Goal: Browse casually: Explore the website without a specific task or goal

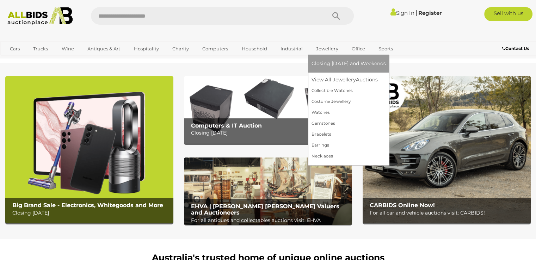
click at [323, 50] on link "Jewellery" at bounding box center [327, 49] width 31 height 12
click at [328, 79] on link "View All Jewellery Auctions" at bounding box center [349, 79] width 74 height 11
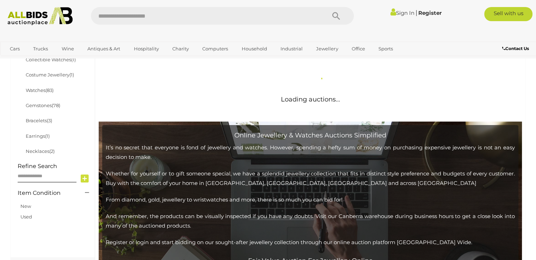
scroll to position [176, 0]
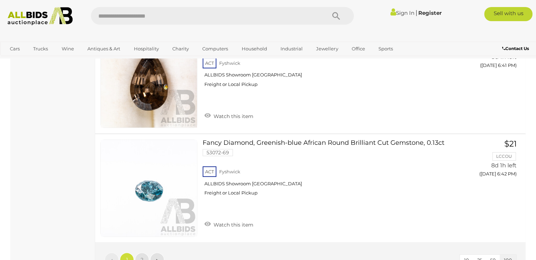
scroll to position [11108, 0]
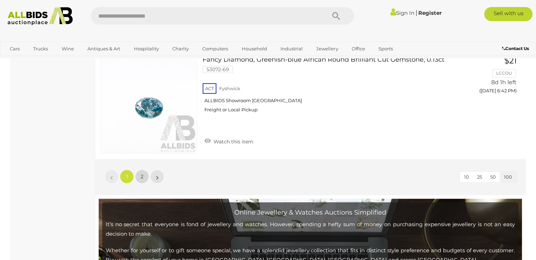
click at [140, 170] on link "2" at bounding box center [142, 177] width 14 height 14
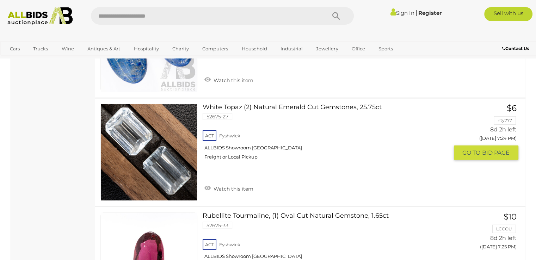
scroll to position [4663, 0]
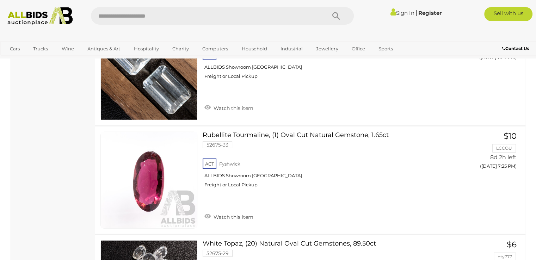
scroll to position [152, 0]
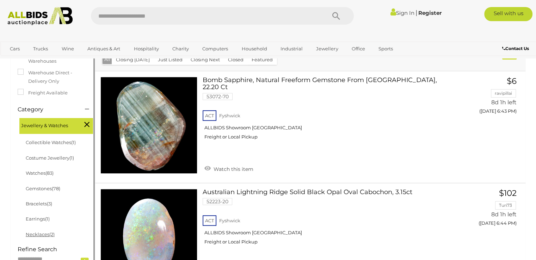
click at [39, 232] on link "Necklaces (2)" at bounding box center [40, 235] width 29 height 6
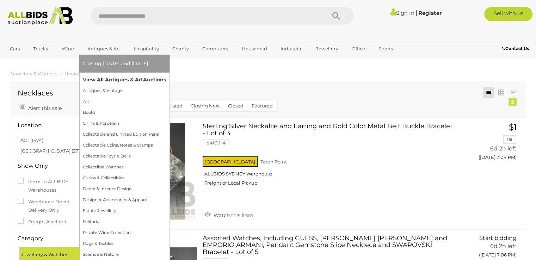
click at [115, 81] on link "View All Antiques & Art Auctions" at bounding box center [124, 79] width 83 height 11
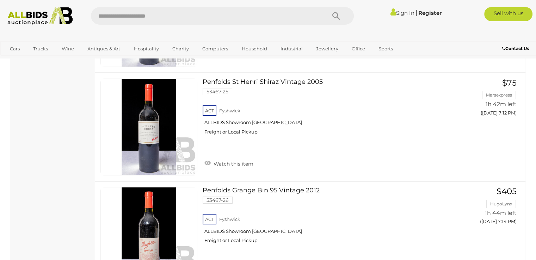
scroll to position [2608, 0]
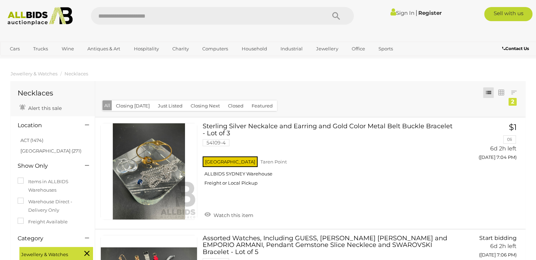
click at [131, 106] on button "Closing Today" at bounding box center [133, 105] width 42 height 11
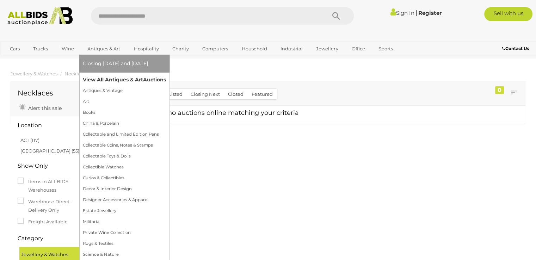
click at [117, 80] on link "View All Antiques & Art Auctions" at bounding box center [124, 79] width 83 height 11
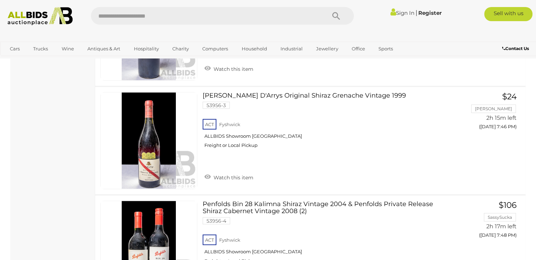
scroll to position [2185, 0]
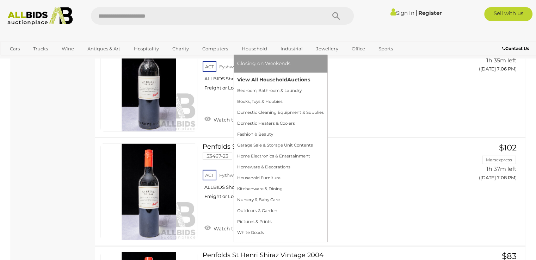
click at [267, 81] on link "View All Household Auctions" at bounding box center [280, 79] width 87 height 11
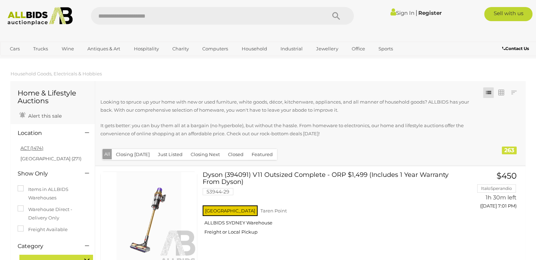
click at [28, 148] on link "ACT (1474)" at bounding box center [31, 148] width 23 height 6
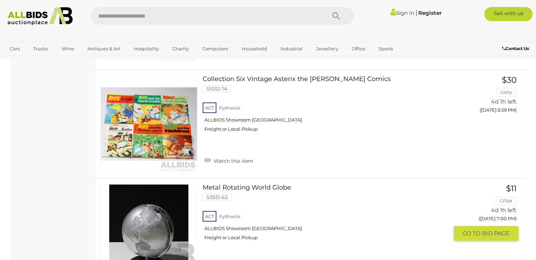
scroll to position [7542, 0]
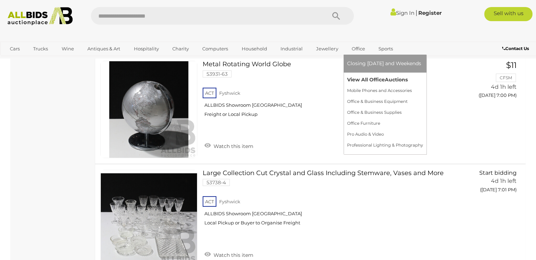
click at [359, 78] on link "View All Office Auctions" at bounding box center [385, 79] width 76 height 11
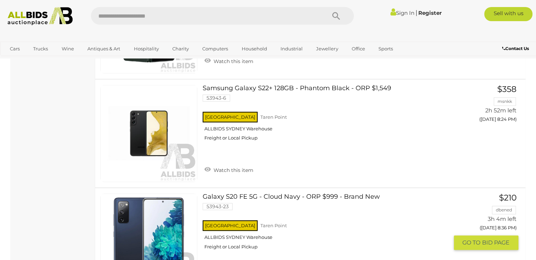
scroll to position [1022, 0]
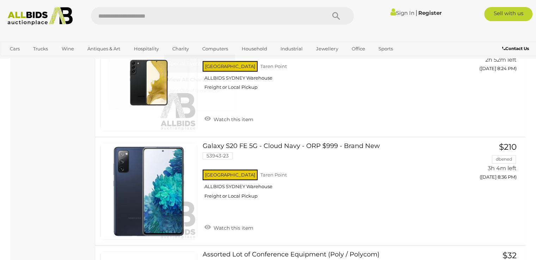
click at [182, 81] on link "View All Charity Auctions" at bounding box center [200, 79] width 64 height 11
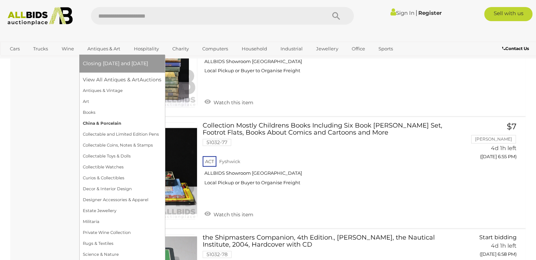
scroll to position [352, 0]
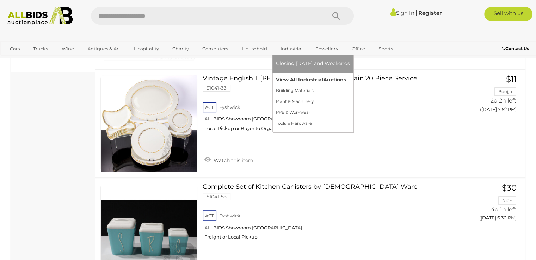
click at [292, 78] on link "View All Industrial Auctions" at bounding box center [313, 79] width 74 height 11
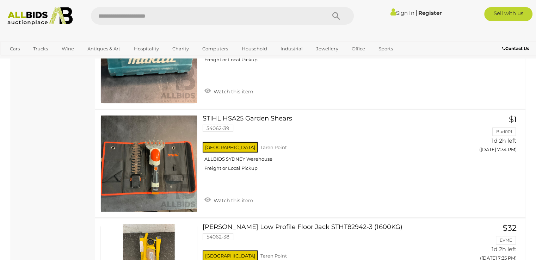
scroll to position [7507, 0]
